Goal: Task Accomplishment & Management: Use online tool/utility

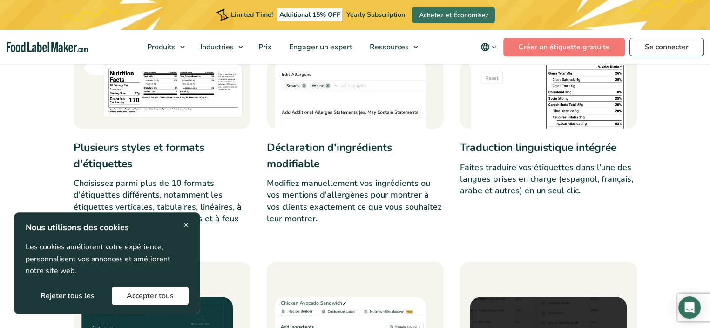
scroll to position [1163, 0]
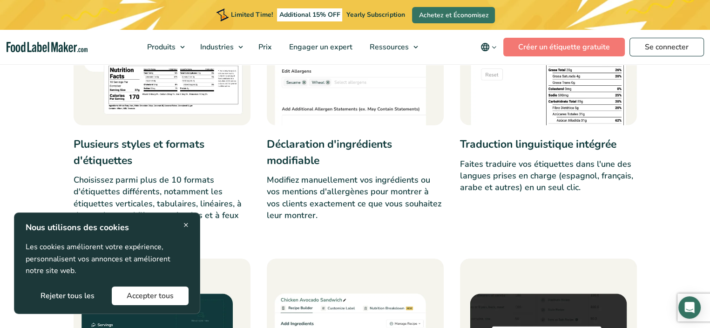
click at [183, 223] on span "×" at bounding box center [185, 224] width 5 height 13
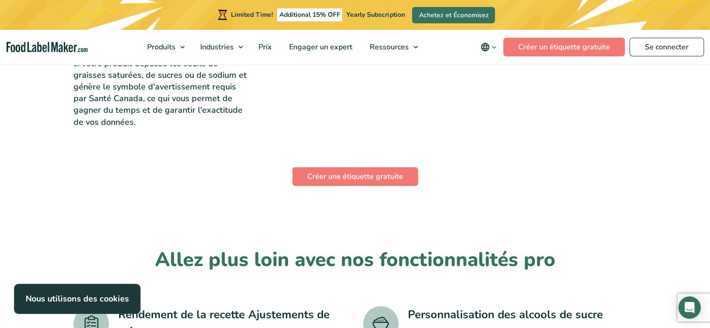
scroll to position [3537, 0]
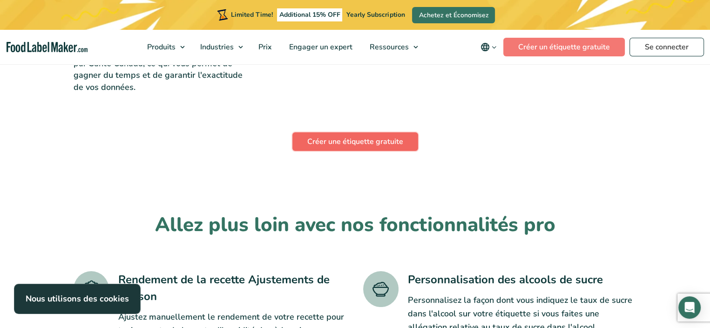
click at [375, 132] on link "Créer une étiquette gratuite" at bounding box center [355, 141] width 126 height 19
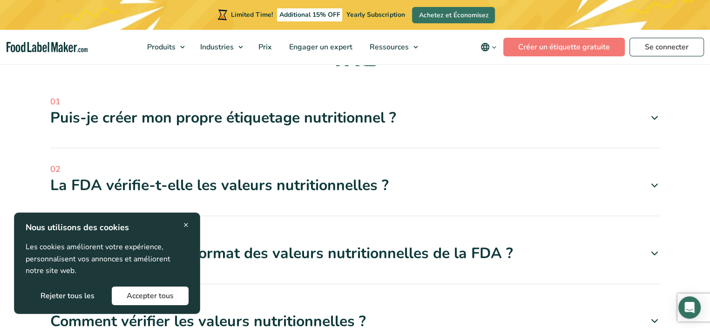
scroll to position [5026, 0]
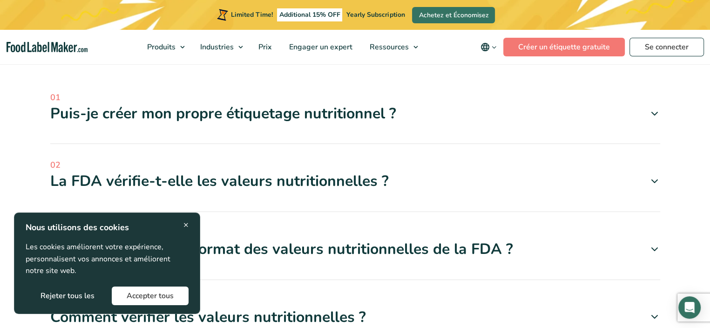
click at [188, 224] on span "×" at bounding box center [185, 224] width 5 height 13
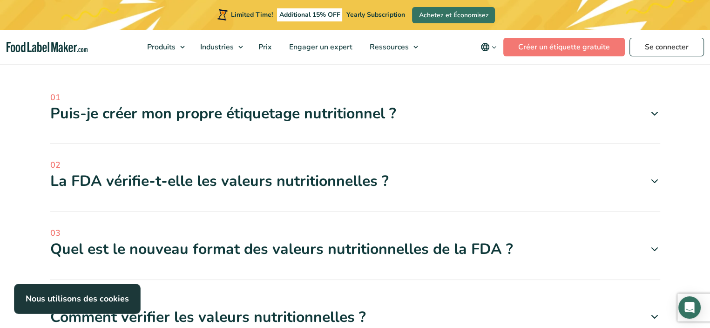
click at [647, 175] on span at bounding box center [651, 180] width 18 height 11
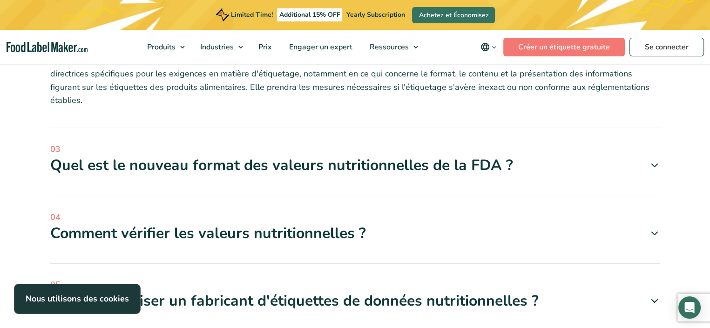
scroll to position [5258, 0]
